Goal: Task Accomplishment & Management: Use online tool/utility

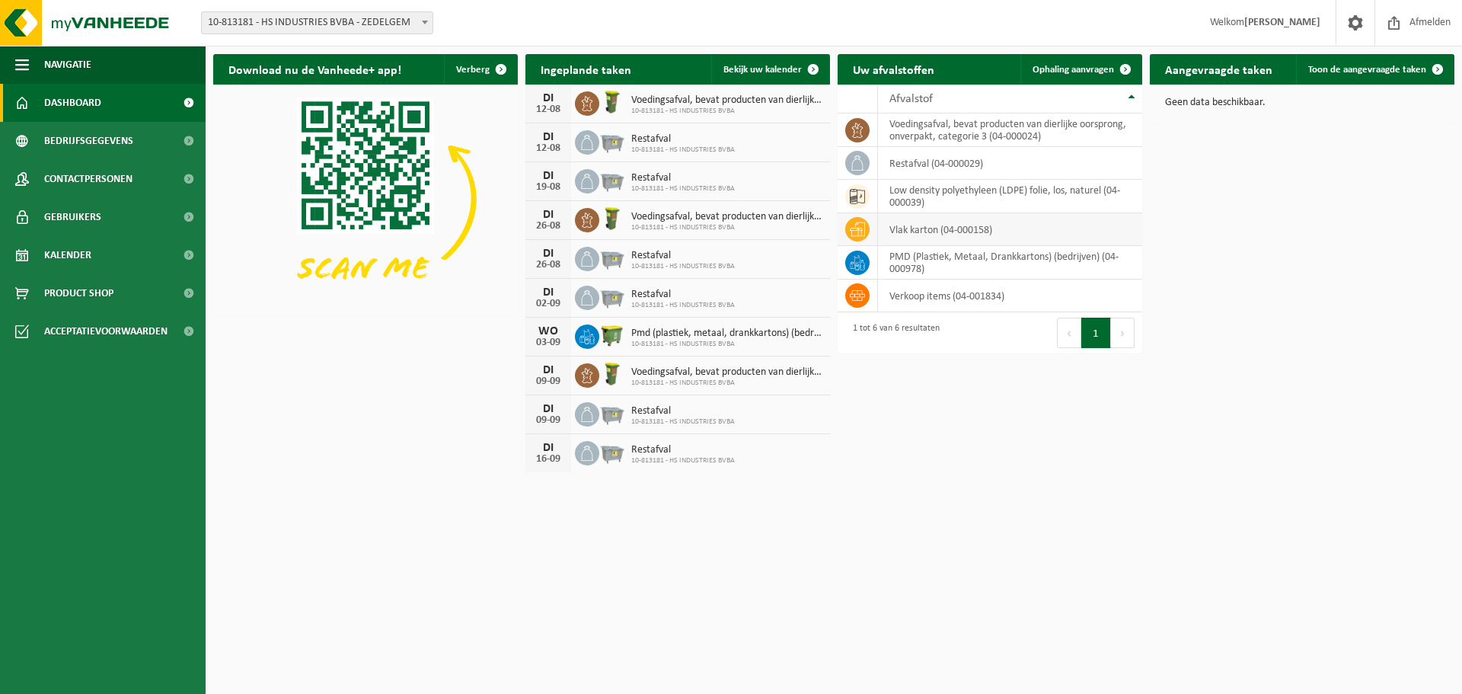
click at [915, 232] on td "vlak karton (04-000158)" at bounding box center [1010, 229] width 264 height 33
click at [857, 232] on icon at bounding box center [857, 229] width 15 height 15
click at [1100, 71] on span "Ophaling aanvragen" at bounding box center [1072, 70] width 81 height 10
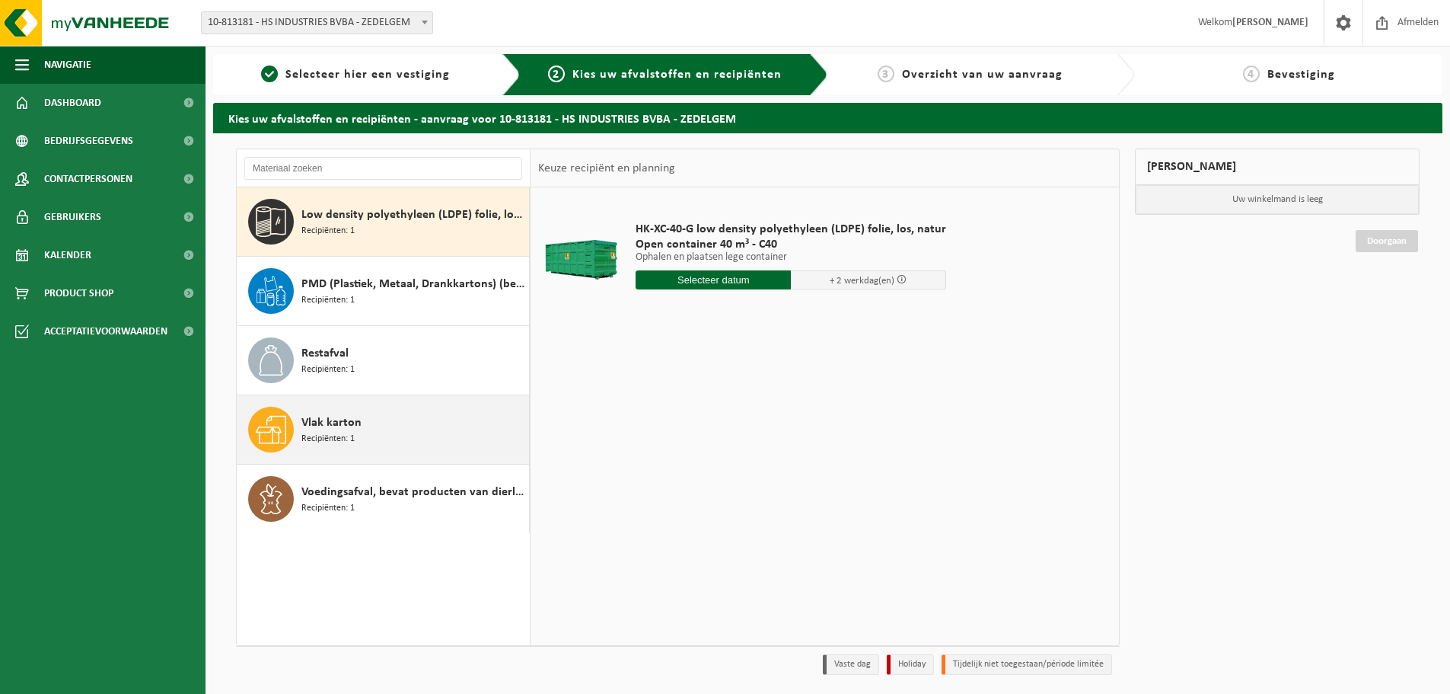
click at [311, 424] on span "Vlak karton" at bounding box center [332, 422] width 60 height 18
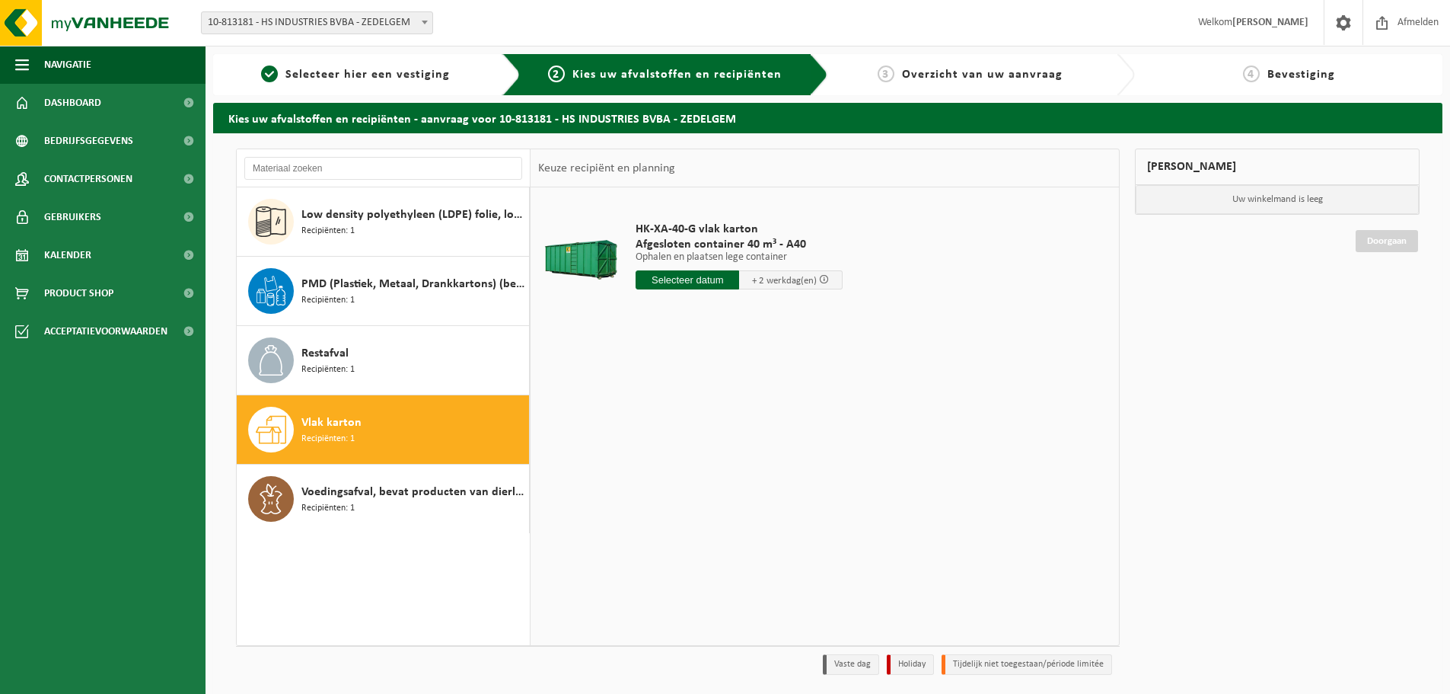
scroll to position [50, 0]
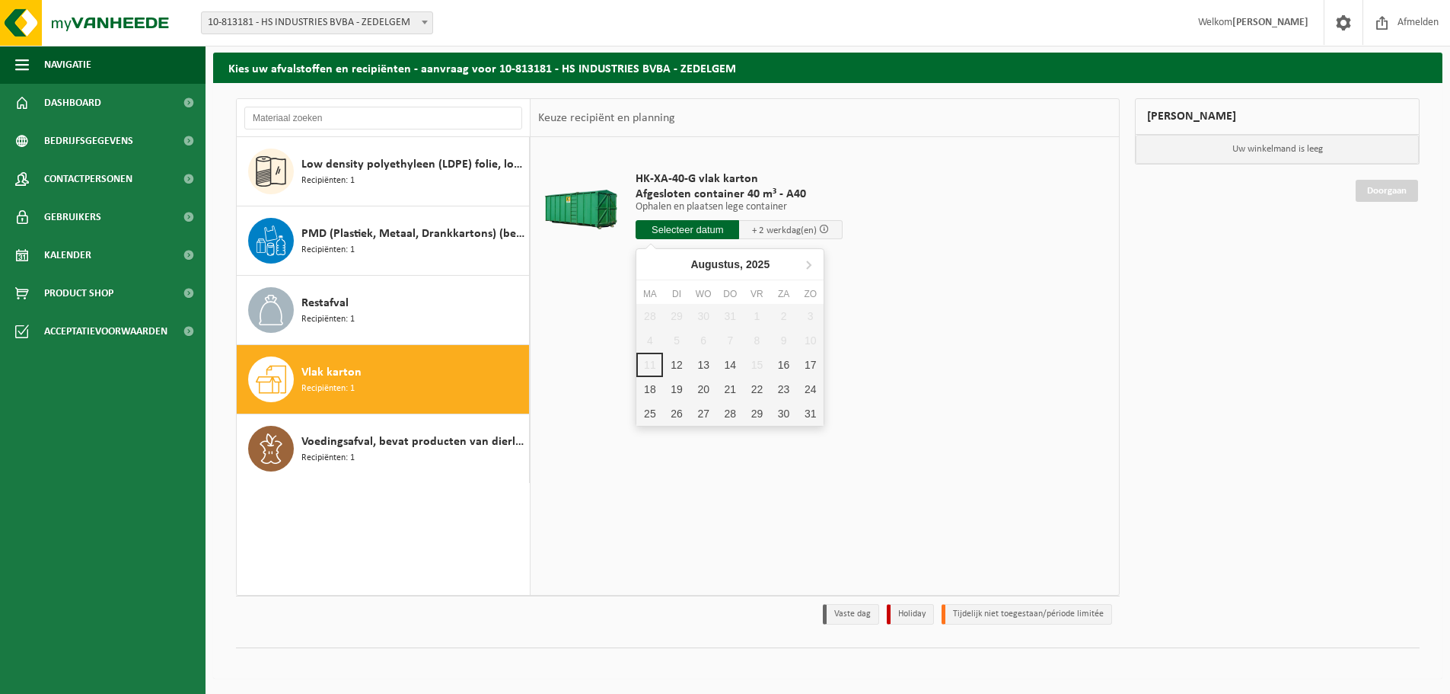
click at [691, 224] on input "text" at bounding box center [688, 229] width 104 height 19
click at [678, 368] on div "12" at bounding box center [676, 365] width 27 height 24
type input "Van [DATE]"
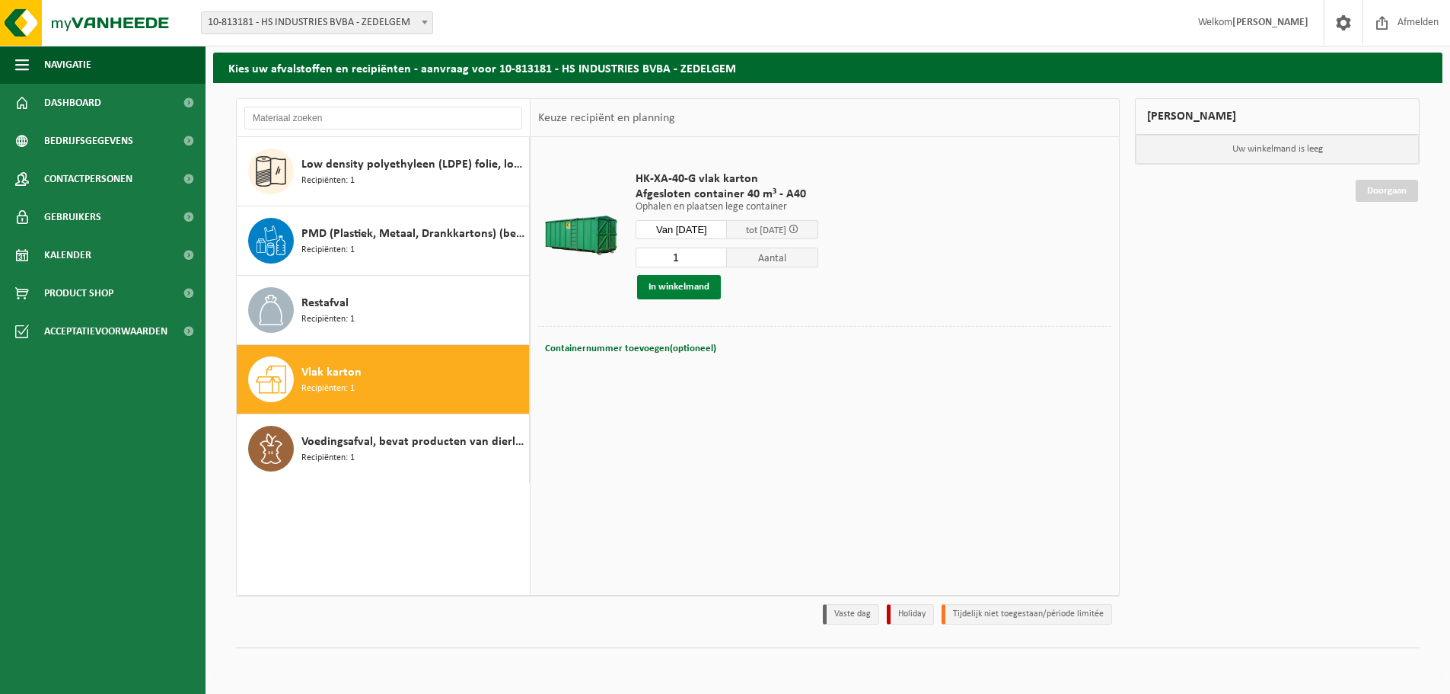
click at [676, 283] on button "In winkelmand" at bounding box center [679, 287] width 84 height 24
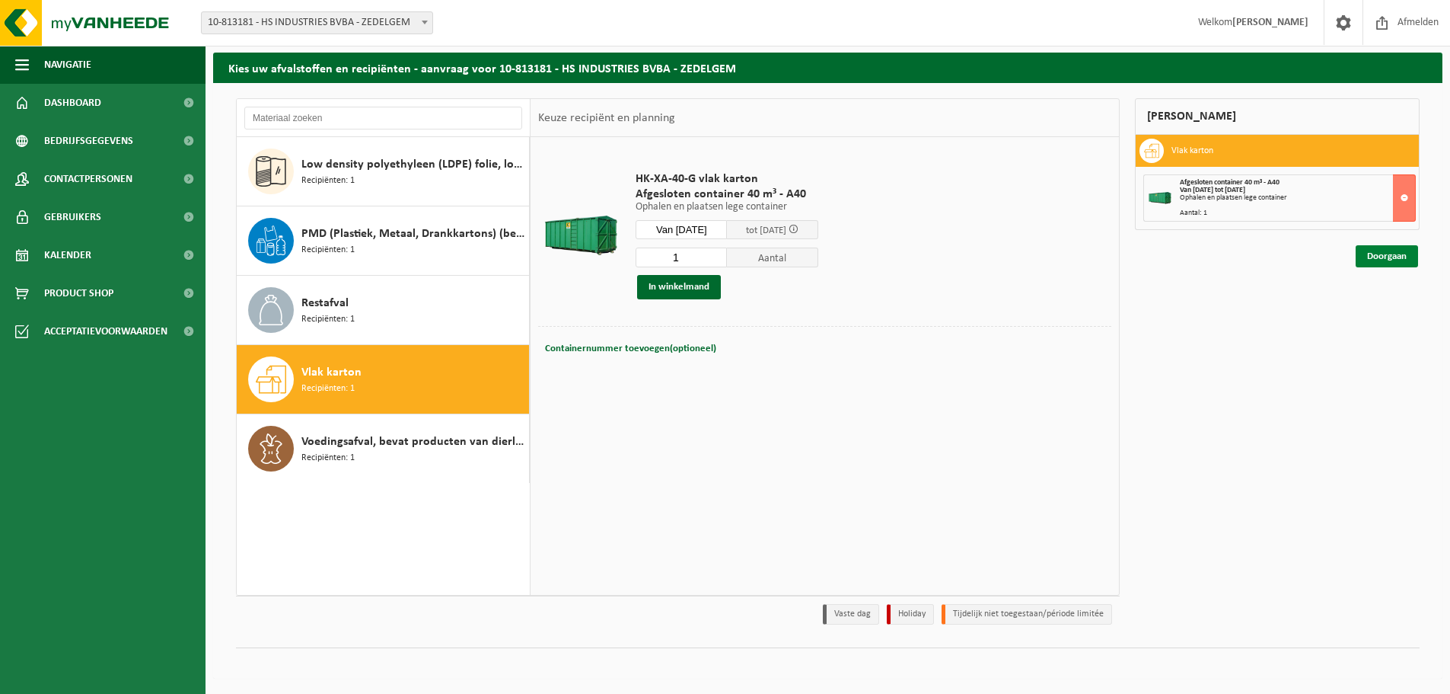
click at [1375, 254] on link "Doorgaan" at bounding box center [1387, 256] width 62 height 22
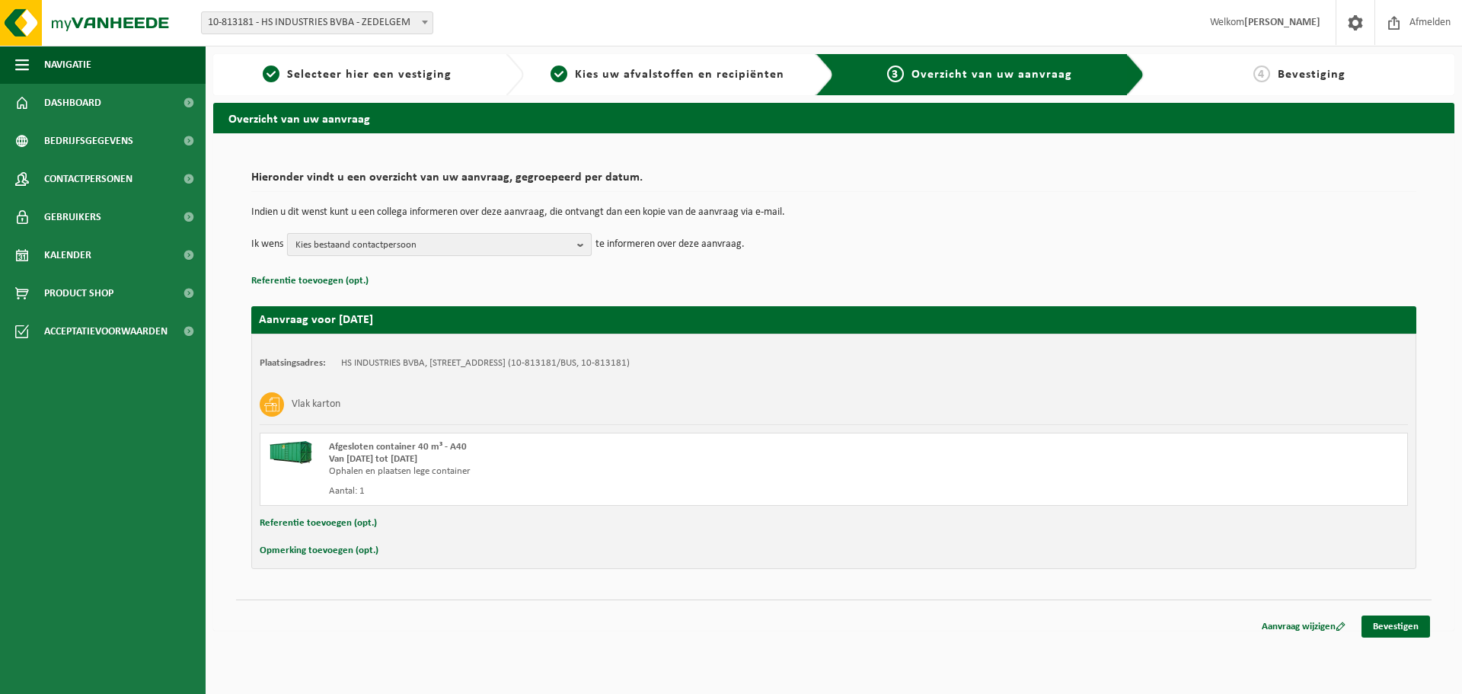
click at [582, 246] on b "button" at bounding box center [584, 244] width 14 height 21
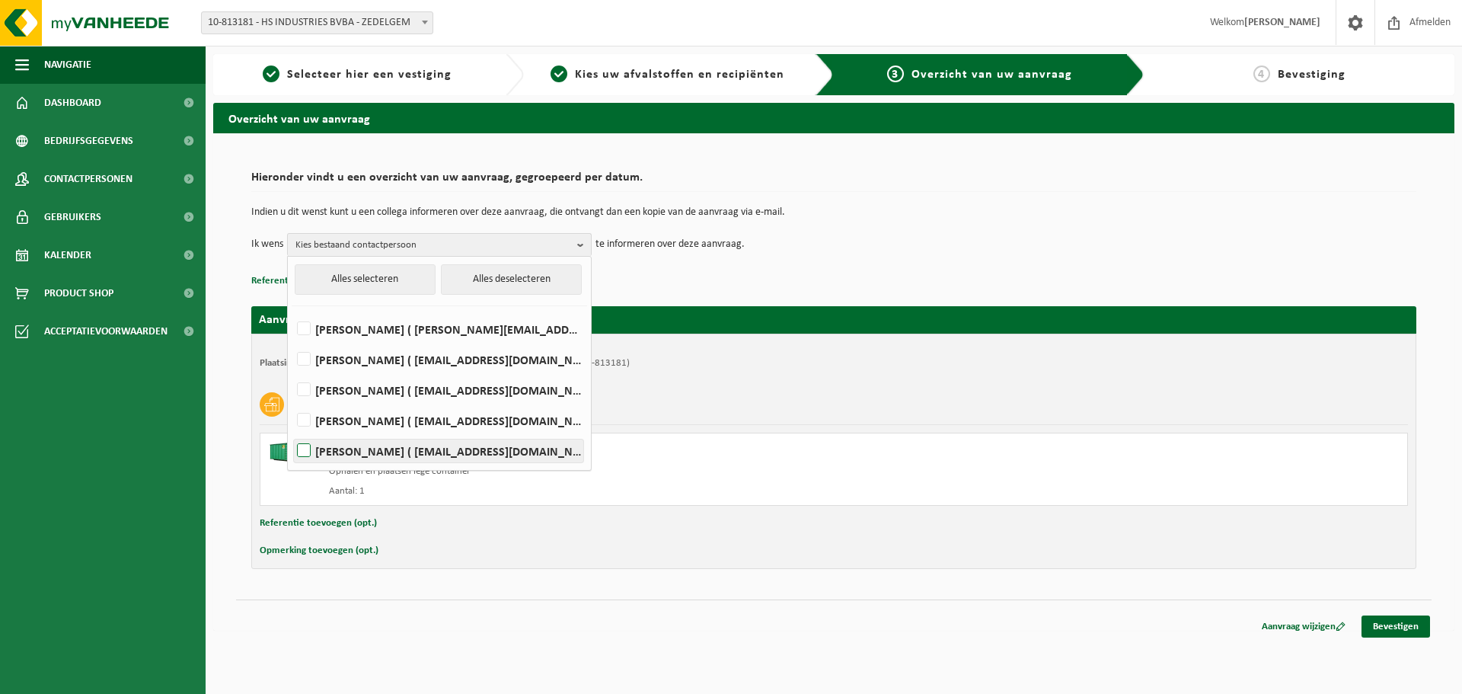
click at [309, 448] on label "Caroline Vandaele ( caroline.vandaele@laundry-solutions.be )" at bounding box center [438, 450] width 289 height 23
click at [292, 432] on input "Caroline Vandaele ( caroline.vandaele@laundry-solutions.be )" at bounding box center [291, 431] width 1 height 1
checkbox input "true"
click at [303, 330] on label "Jansie Debou ( jansie.debou@laundry-solutions.be )" at bounding box center [438, 328] width 289 height 23
click at [292, 310] on input "Jansie Debou ( jansie.debou@laundry-solutions.be )" at bounding box center [291, 309] width 1 height 1
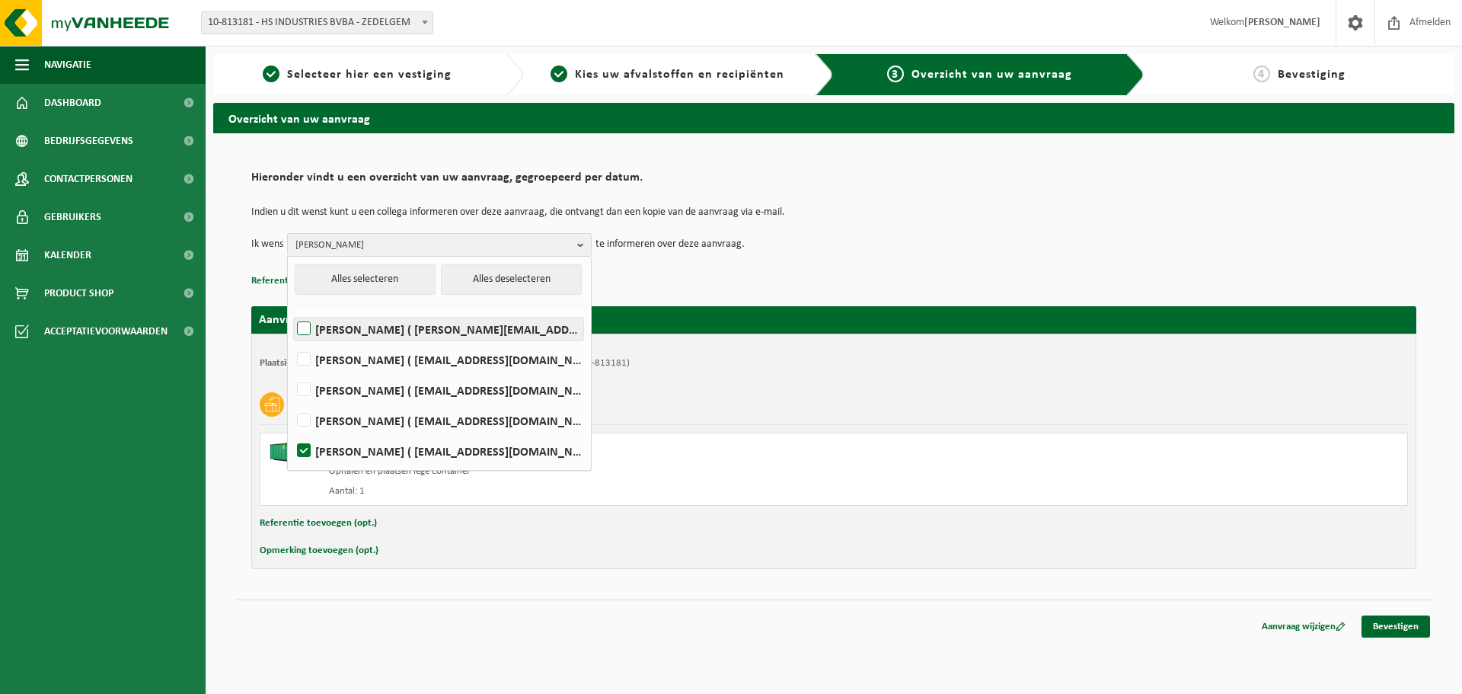
checkbox input "true"
click at [617, 268] on div "Hieronder vindt u een overzicht van uw aanvraag, gegroepeerd per datum. Indien …" at bounding box center [833, 227] width 1165 height 127
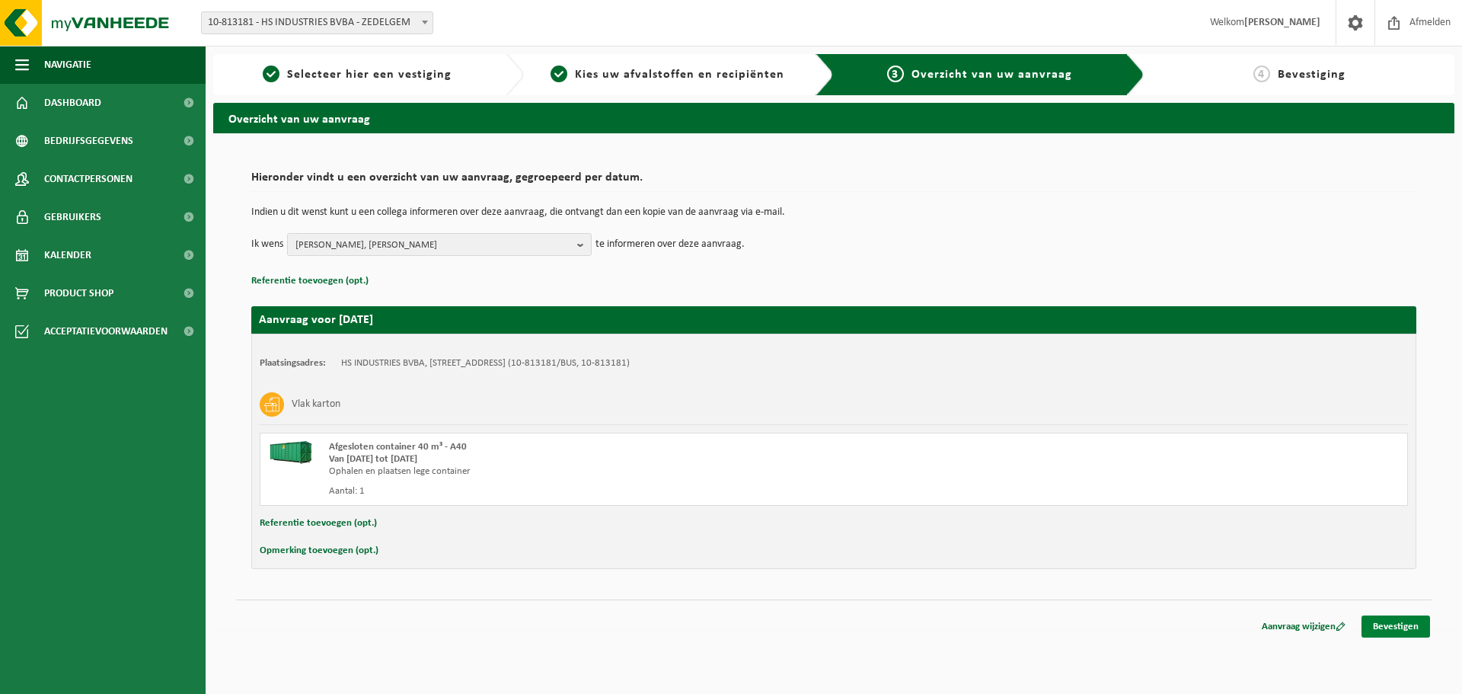
click at [1406, 622] on link "Bevestigen" at bounding box center [1395, 626] width 69 height 22
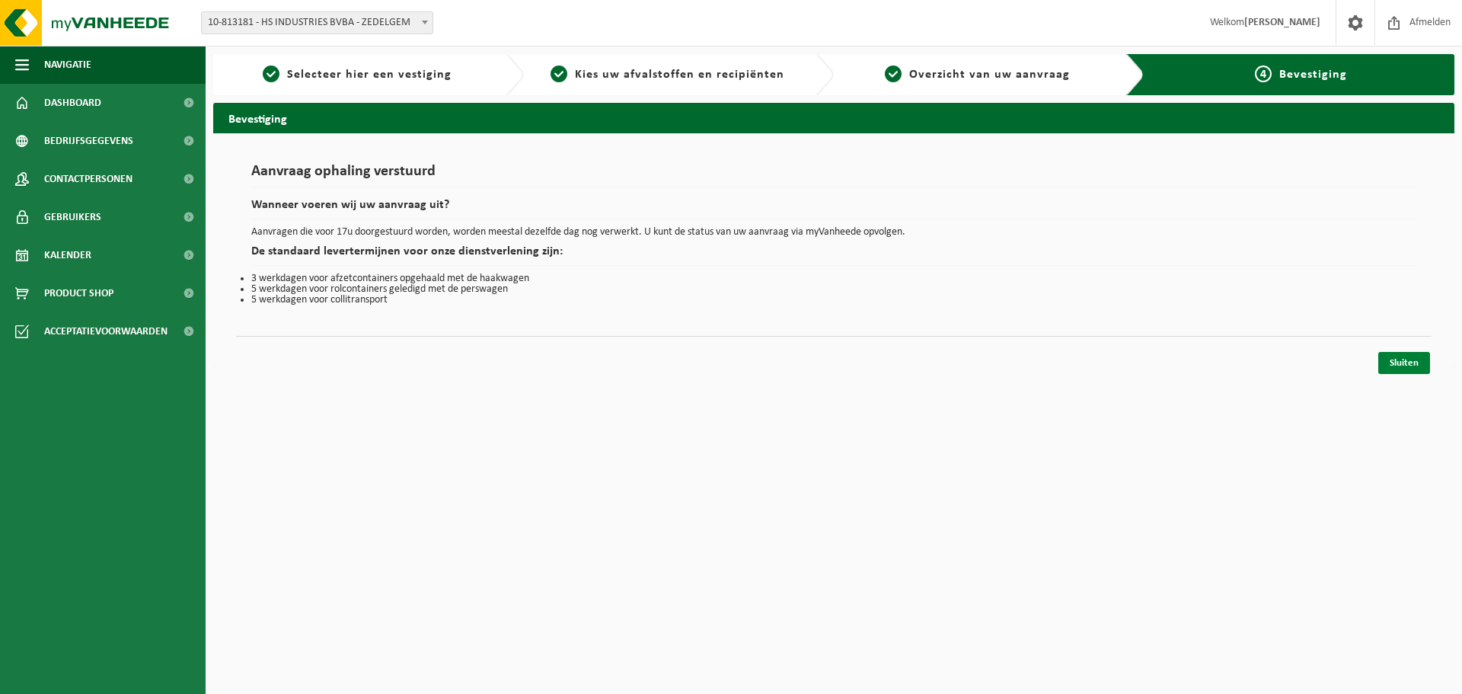
click at [1405, 356] on link "Sluiten" at bounding box center [1404, 363] width 52 height 22
